Goal: Information Seeking & Learning: Learn about a topic

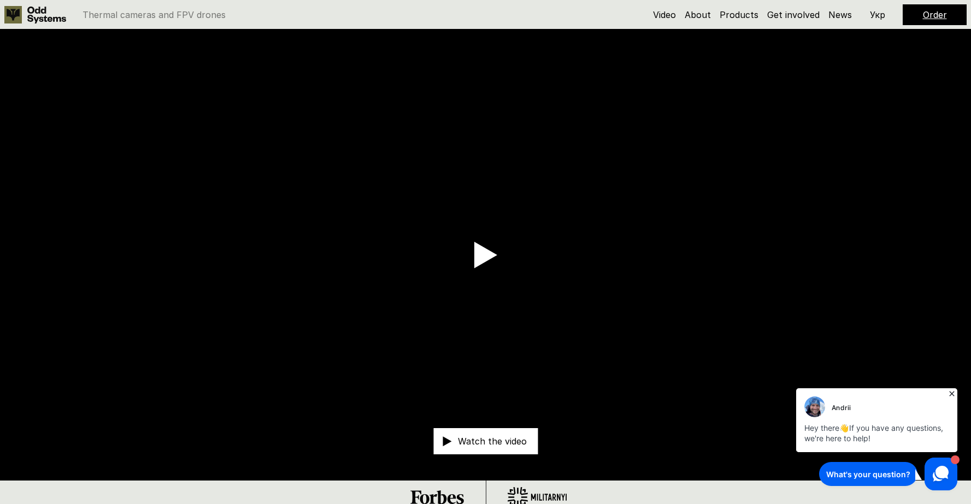
click at [949, 392] on icon at bounding box center [951, 393] width 11 height 11
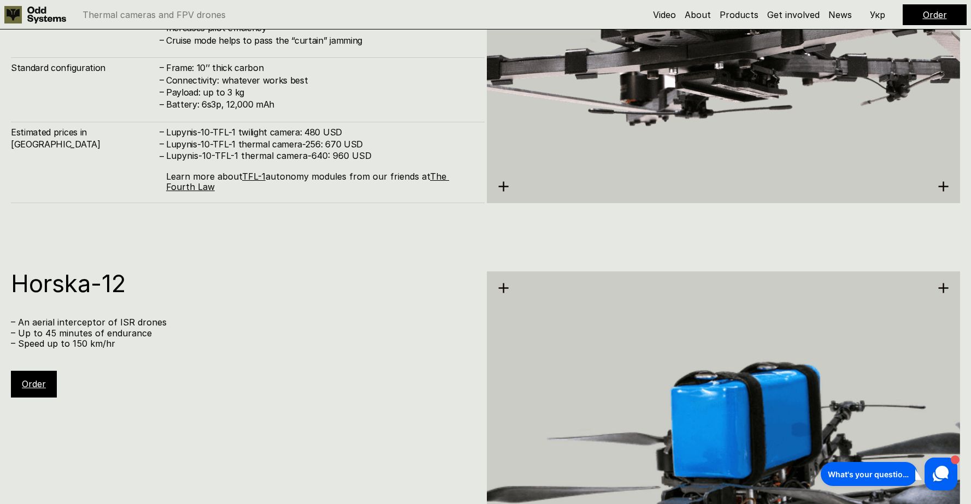
scroll to position [5375, 0]
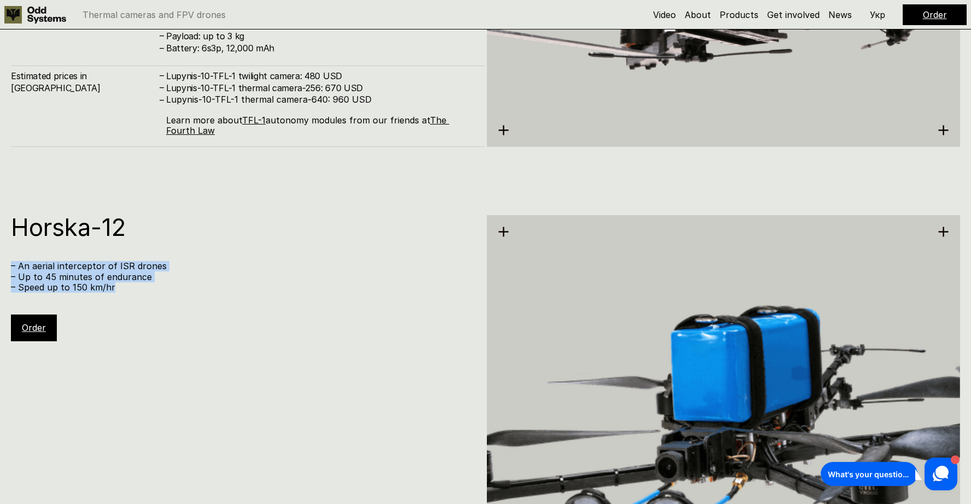
drag, startPoint x: 119, startPoint y: 288, endPoint x: 11, endPoint y: 262, distance: 110.6
click at [11, 262] on div "– An aerial interceptor of ISR drones – Up to 45 minutes of endurance – Speed u…" at bounding box center [242, 277] width 463 height 32
click at [885, 9] on div "Video About Products Get involved News Order Укр" at bounding box center [810, 14] width 314 height 21
click at [884, 10] on p "Укр" at bounding box center [877, 14] width 15 height 9
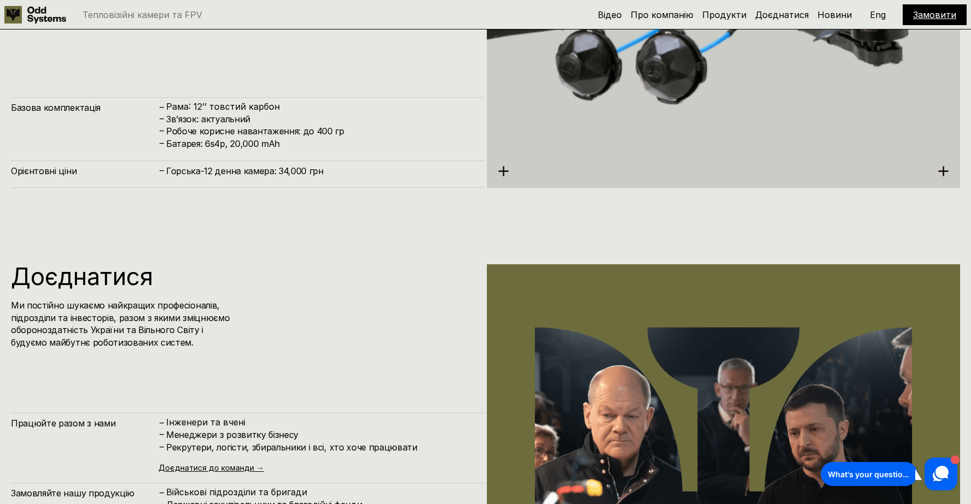
scroll to position [6063, 0]
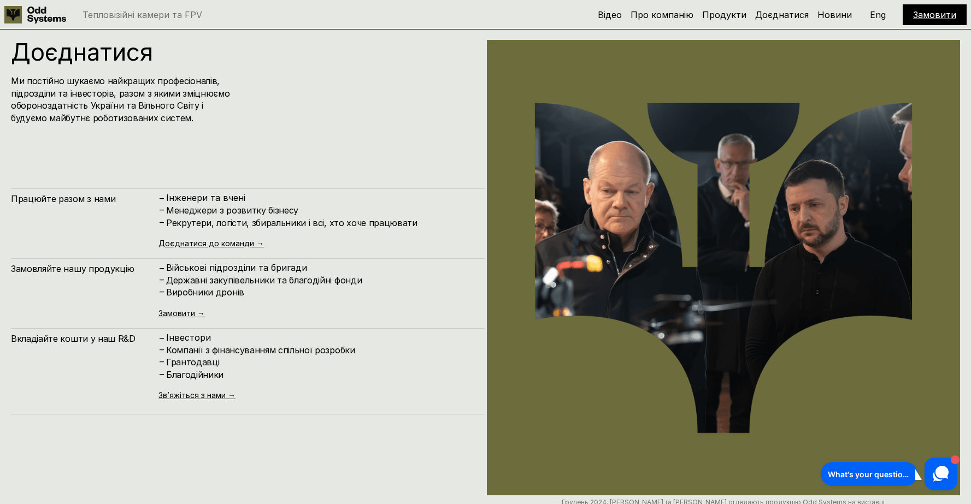
click at [193, 335] on p "Інвестори" at bounding box center [320, 338] width 308 height 10
drag, startPoint x: 194, startPoint y: 350, endPoint x: 316, endPoint y: 381, distance: 125.2
click at [300, 387] on div "– Інвестори – Компанії з фінансуванням спільної розробки – Грантодавці – Благод…" at bounding box center [315, 366] width 315 height 67
click at [350, 370] on h4 "Благодійники" at bounding box center [320, 375] width 308 height 12
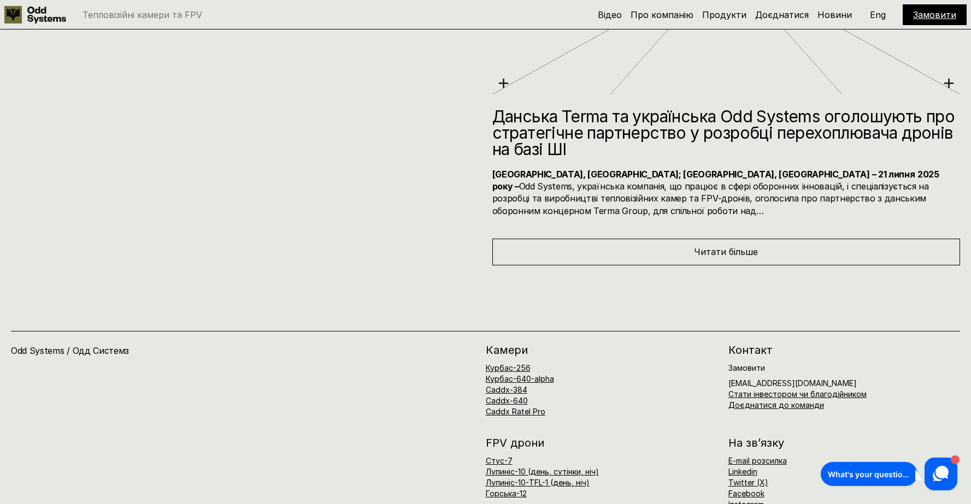
scroll to position [6995, 0]
